Goal: Register for event/course

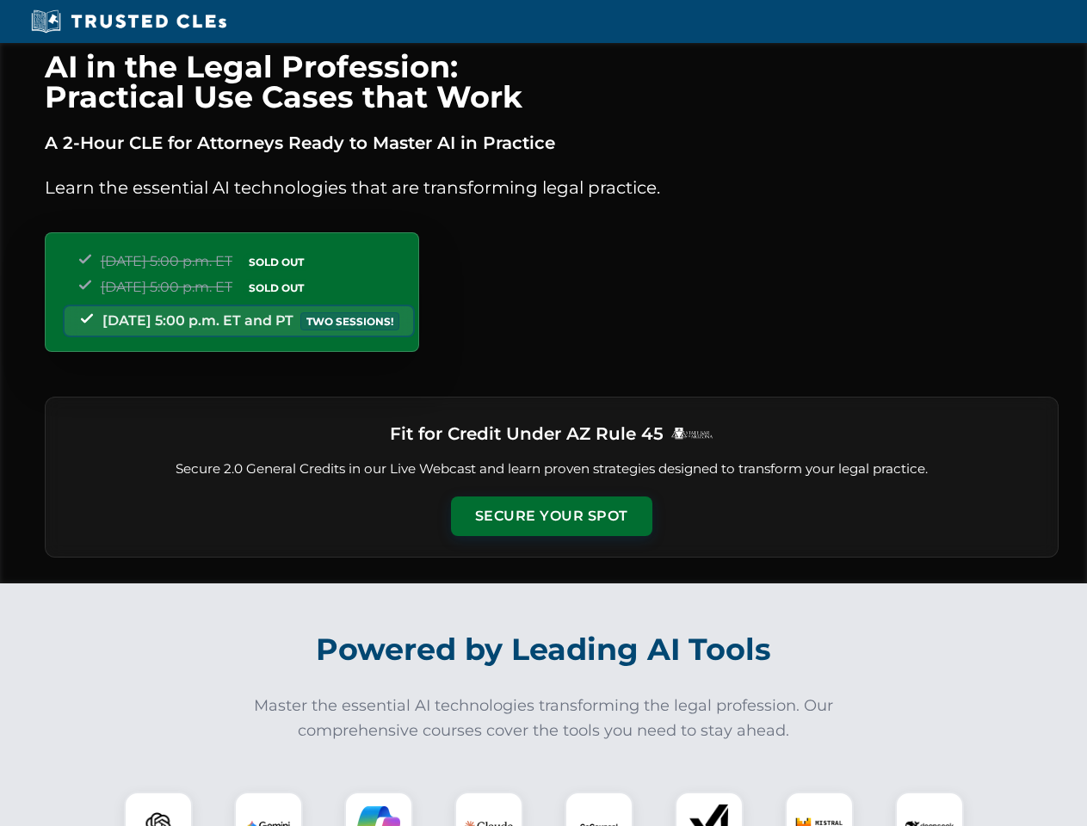
click at [551, 516] on button "Secure Your Spot" at bounding box center [551, 517] width 201 height 40
click at [158, 809] on img at bounding box center [158, 826] width 50 height 50
click at [268, 809] on img at bounding box center [268, 826] width 43 height 43
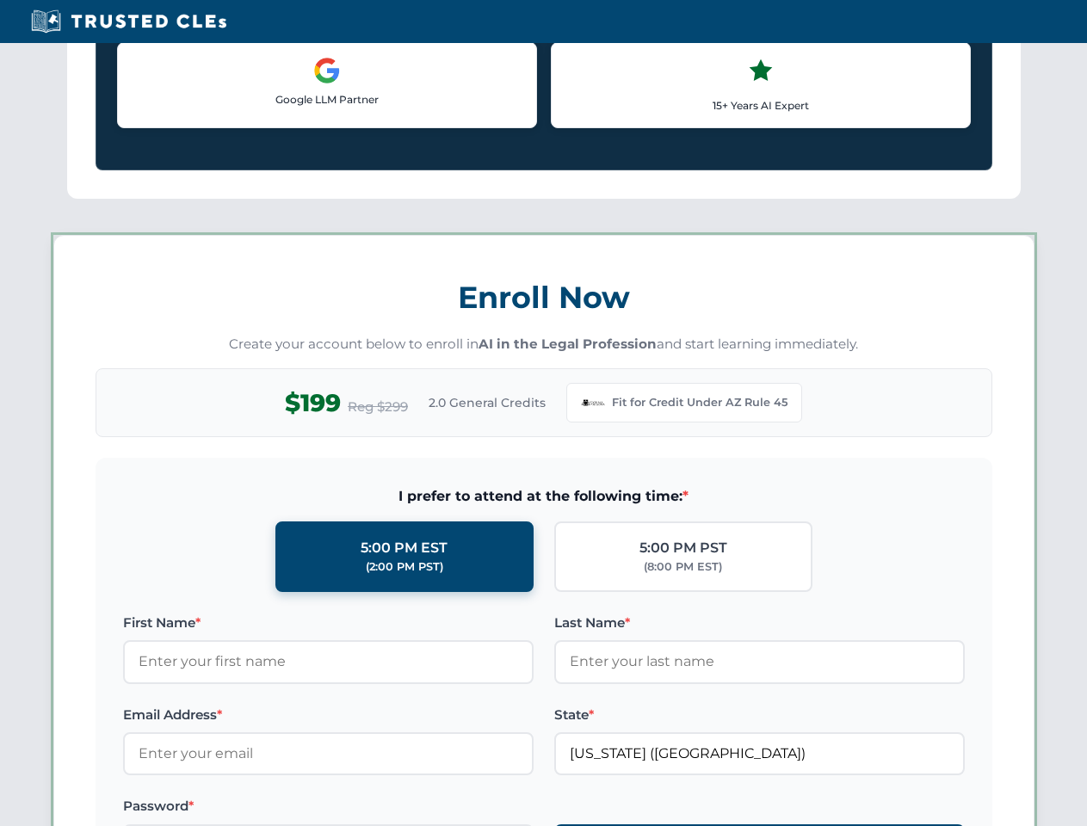
click at [489, 809] on label "Password *" at bounding box center [328, 806] width 410 height 21
